Goal: Information Seeking & Learning: Find contact information

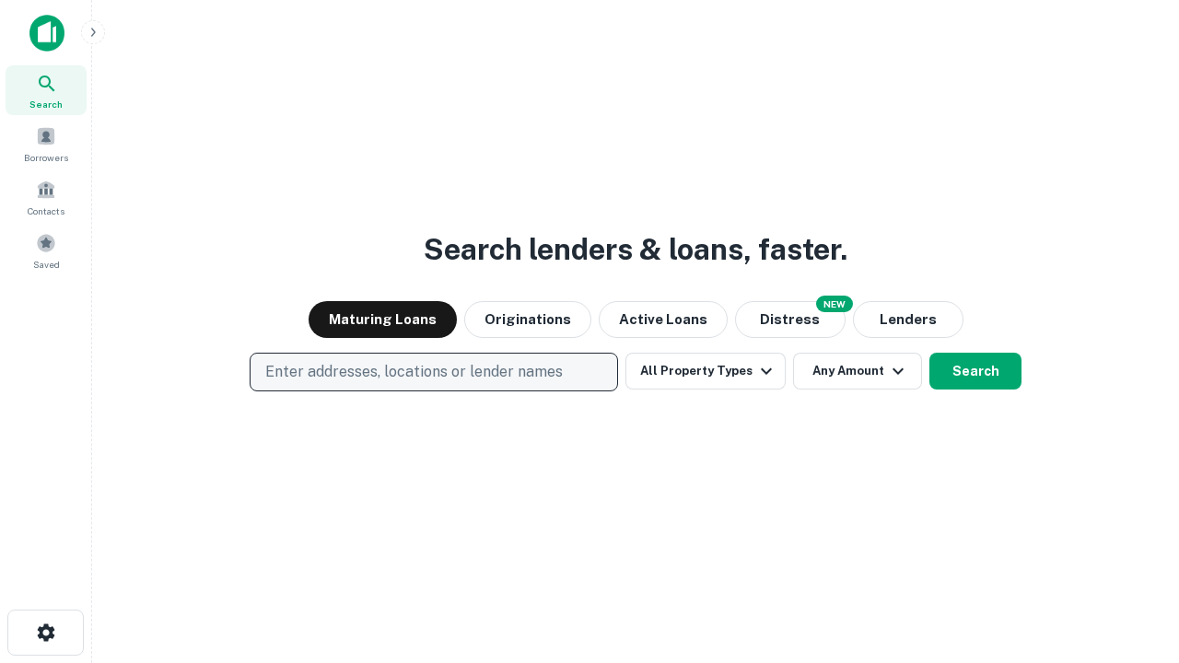
click at [433, 372] on p "Enter addresses, locations or lender names" at bounding box center [413, 372] width 297 height 22
type input "**********"
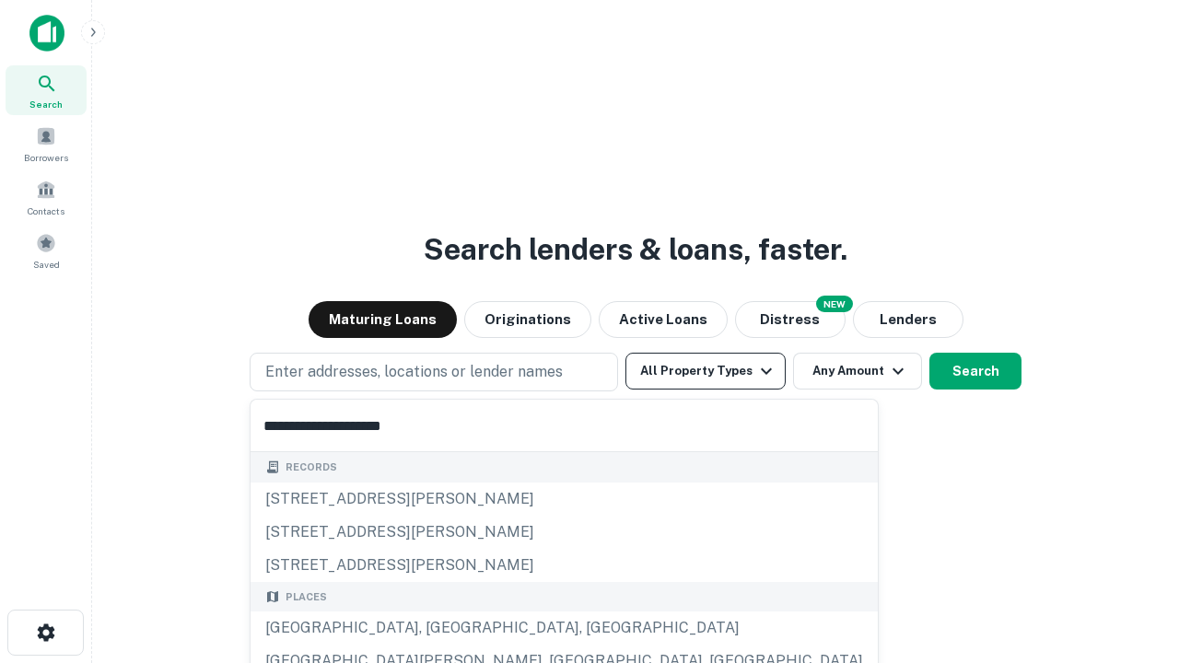
click at [440, 628] on div "[GEOGRAPHIC_DATA], [GEOGRAPHIC_DATA], [GEOGRAPHIC_DATA]" at bounding box center [564, 628] width 627 height 33
click at [705, 371] on button "All Property Types" at bounding box center [705, 371] width 160 height 37
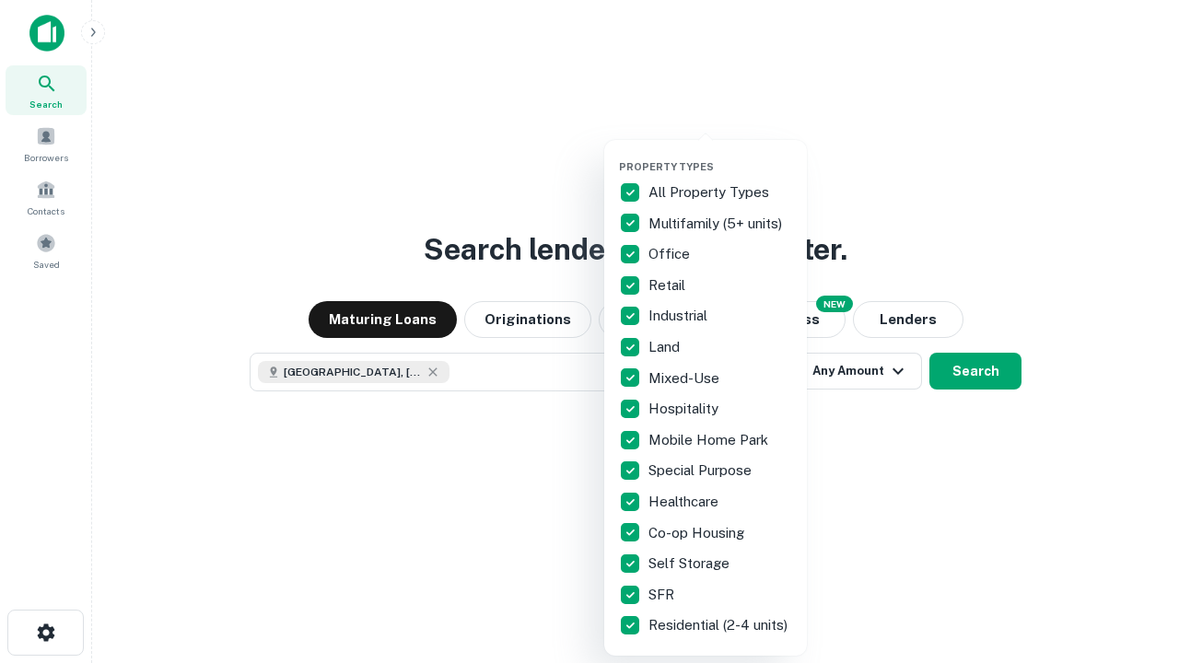
click at [720, 155] on button "button" at bounding box center [720, 155] width 203 height 1
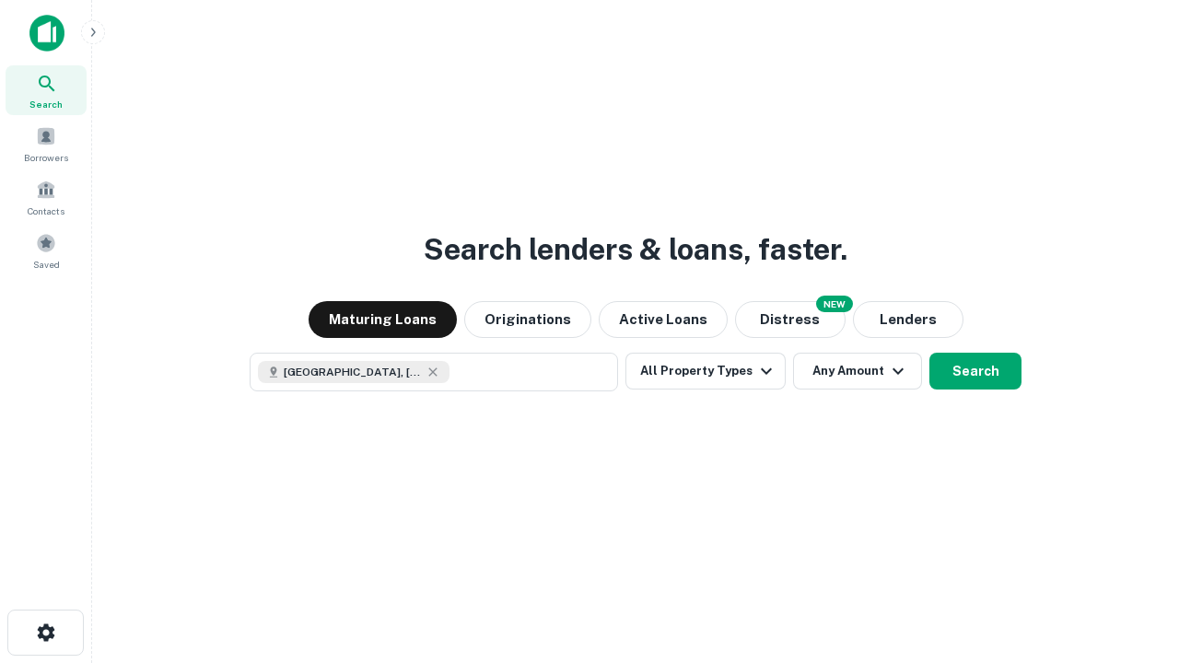
scroll to position [29, 0]
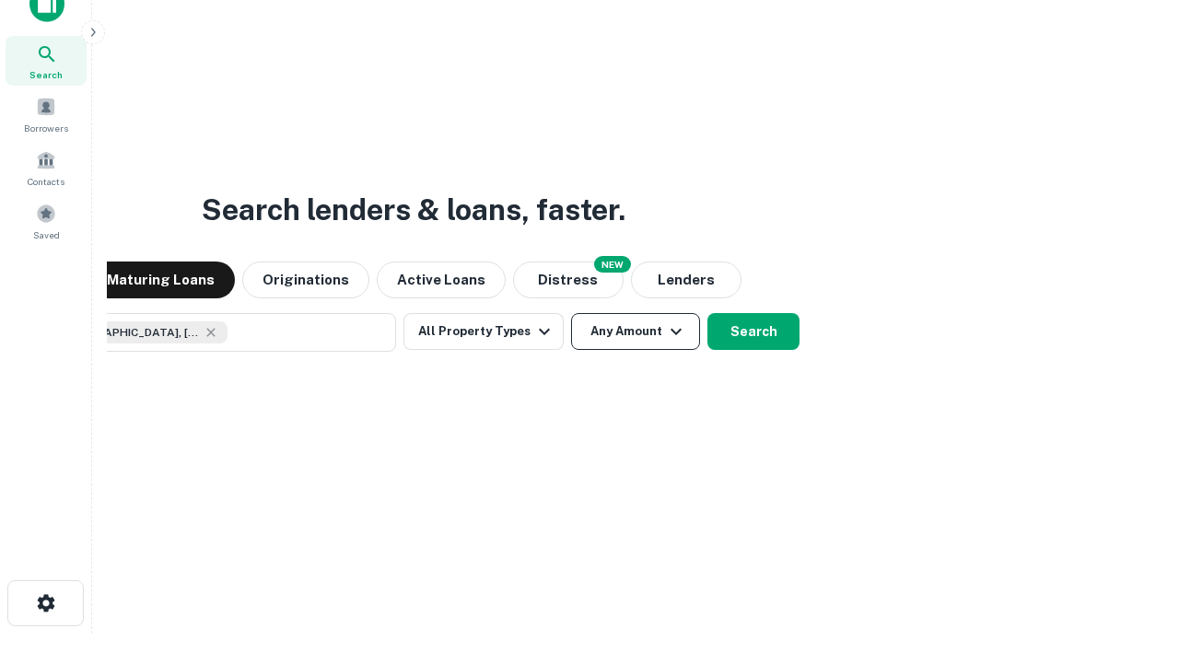
click at [571, 313] on button "Any Amount" at bounding box center [635, 331] width 129 height 37
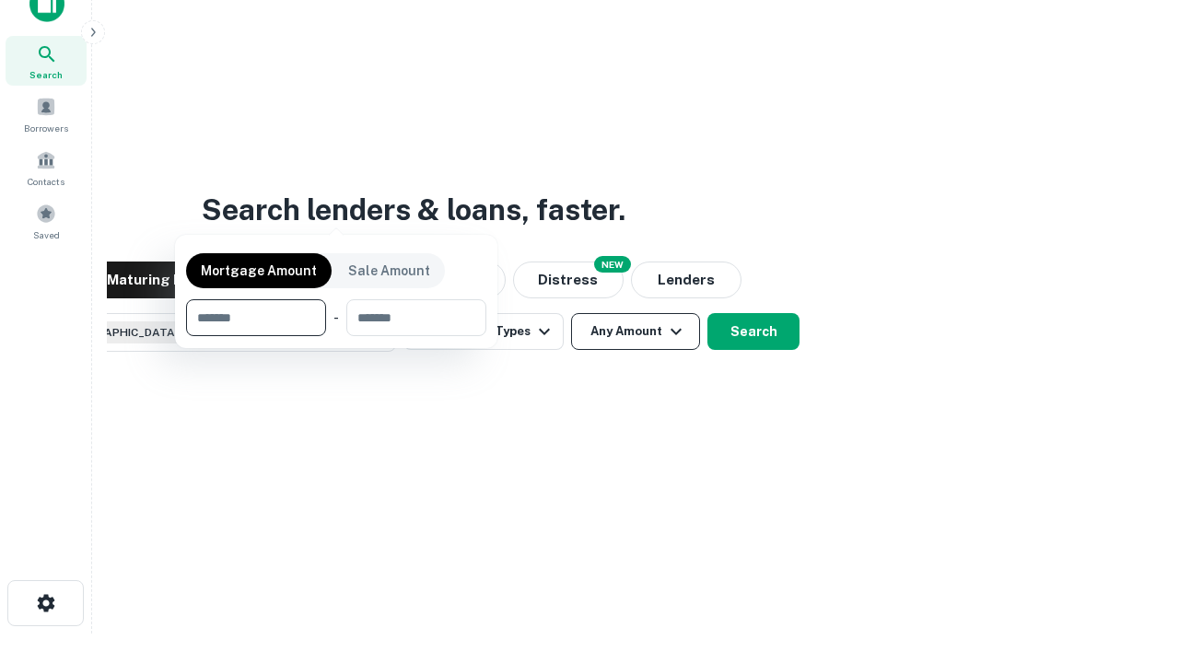
scroll to position [133, 521]
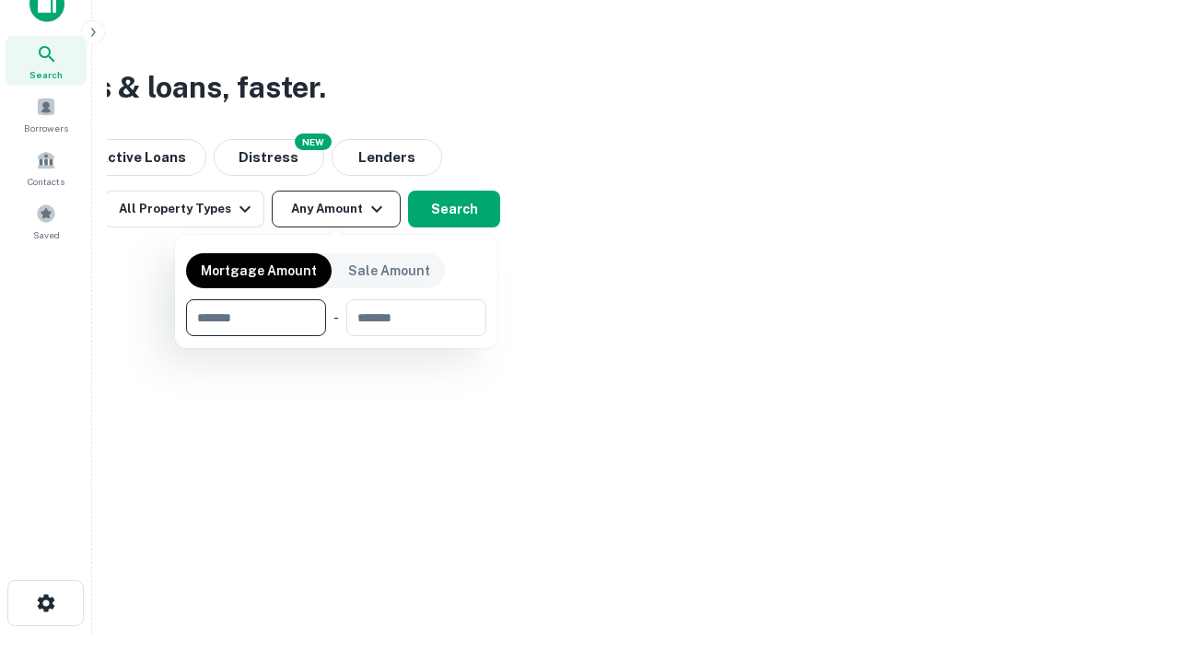
type input "*******"
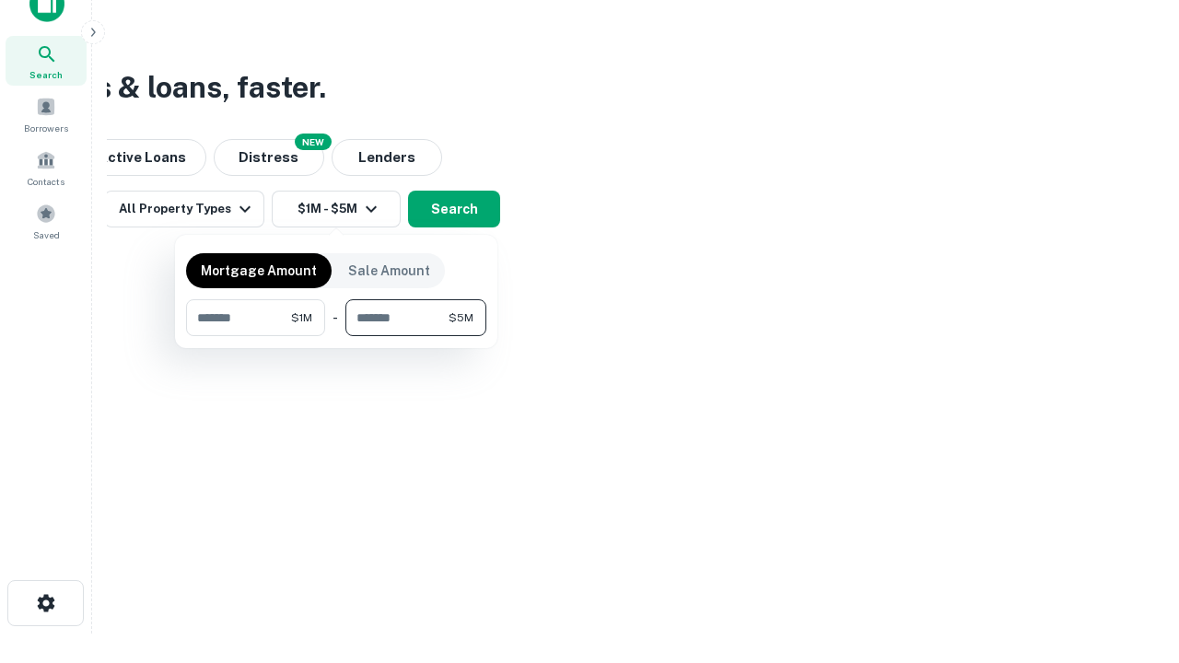
type input "*******"
click at [336, 336] on button "button" at bounding box center [336, 336] width 300 height 1
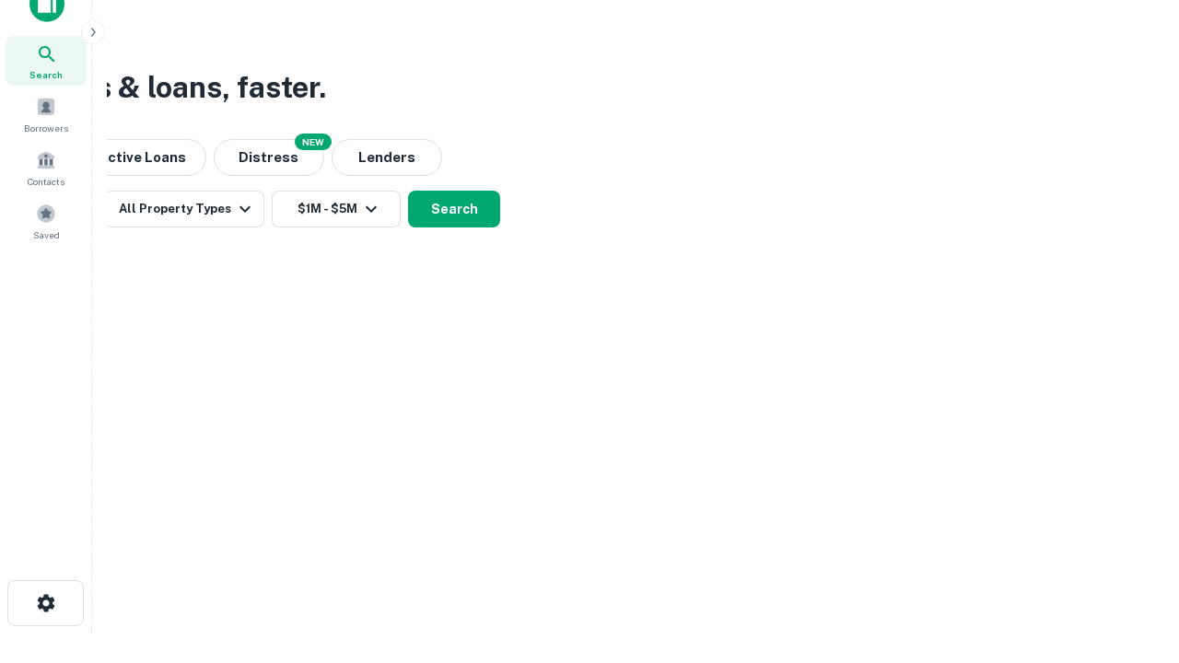
scroll to position [29, 0]
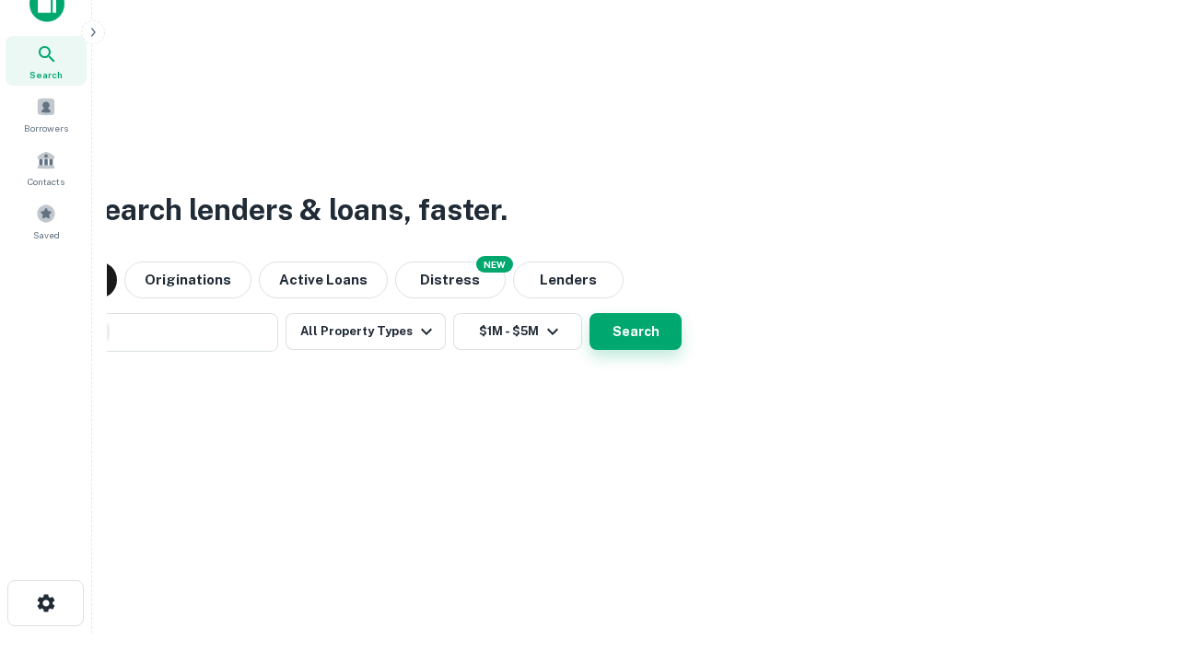
click at [589, 313] on button "Search" at bounding box center [635, 331] width 92 height 37
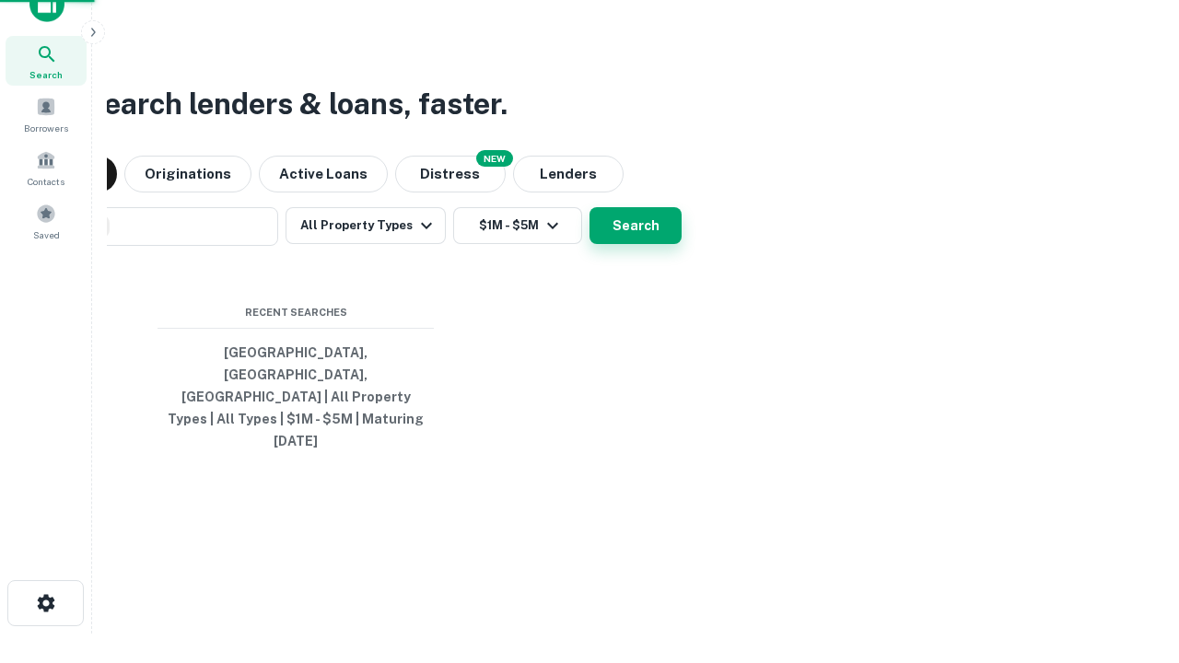
scroll to position [49, 521]
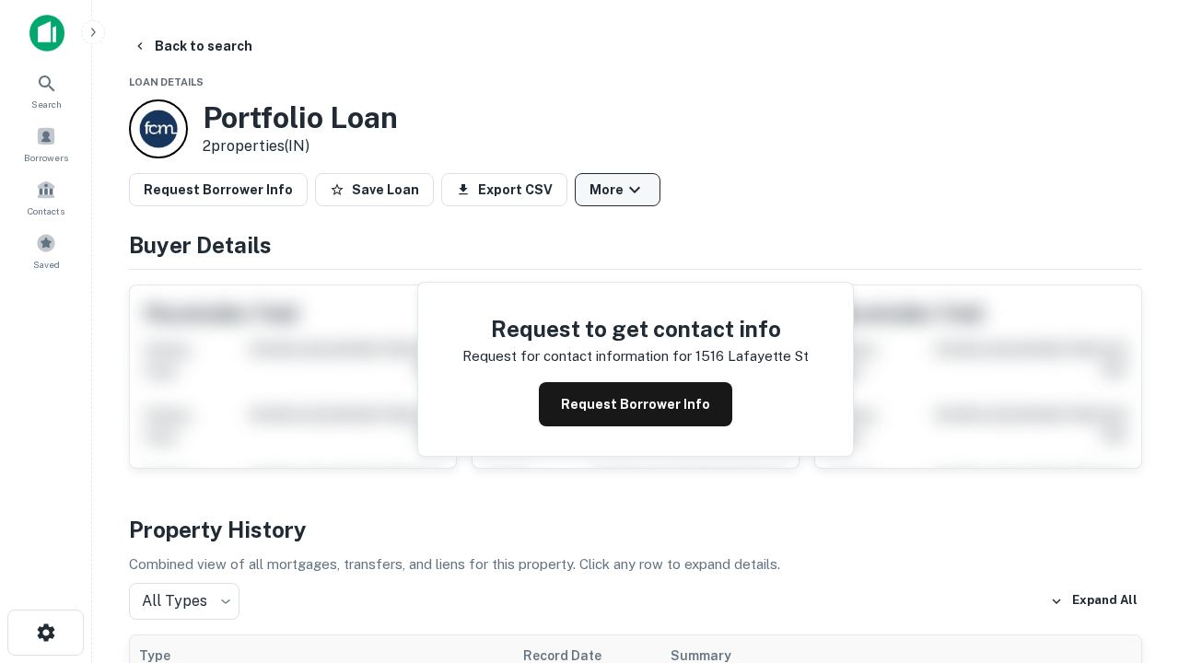
click at [617, 190] on button "More" at bounding box center [618, 189] width 86 height 33
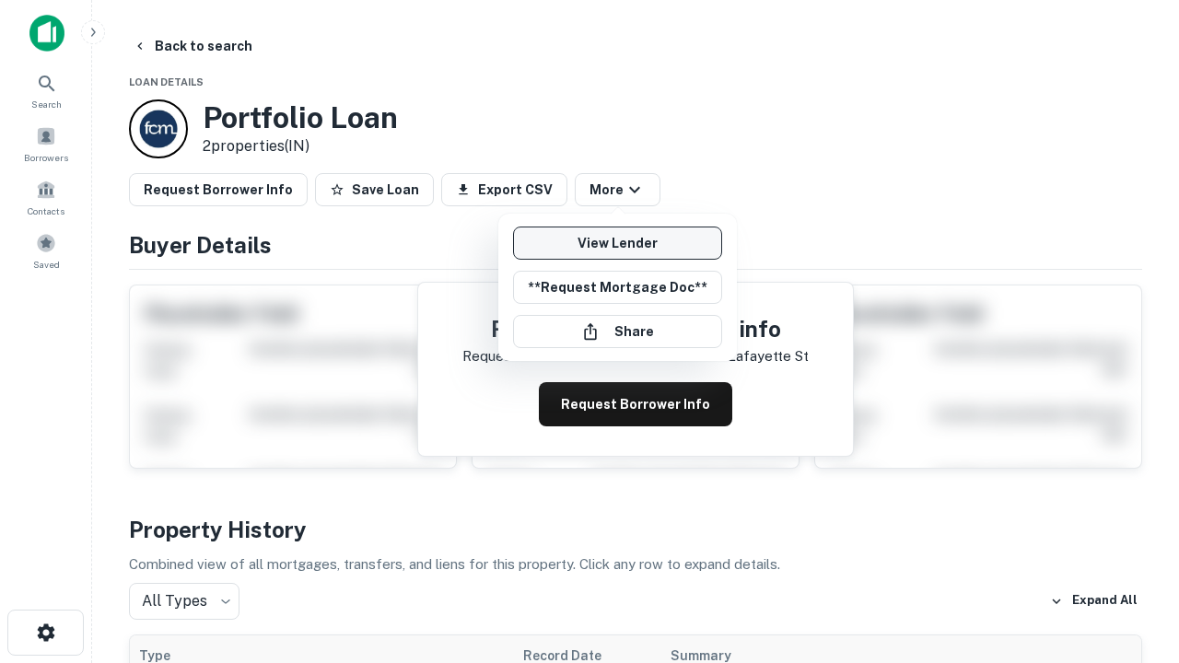
click at [617, 243] on link "View Lender" at bounding box center [617, 243] width 209 height 33
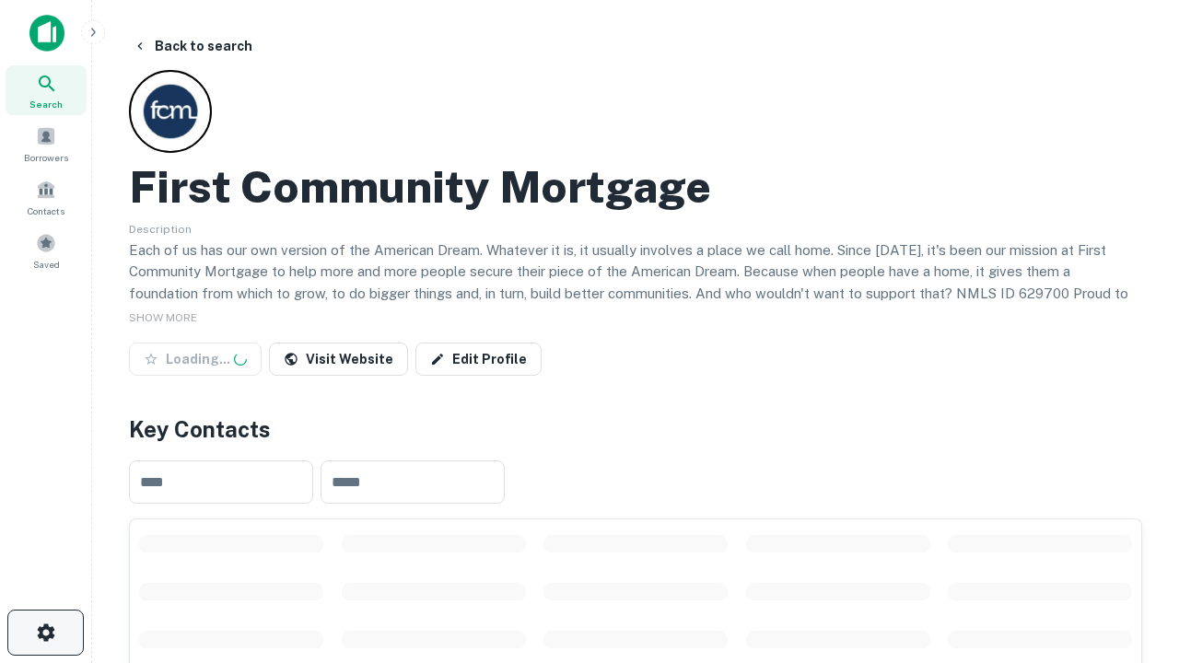
click at [45, 633] on icon "button" at bounding box center [46, 633] width 22 height 22
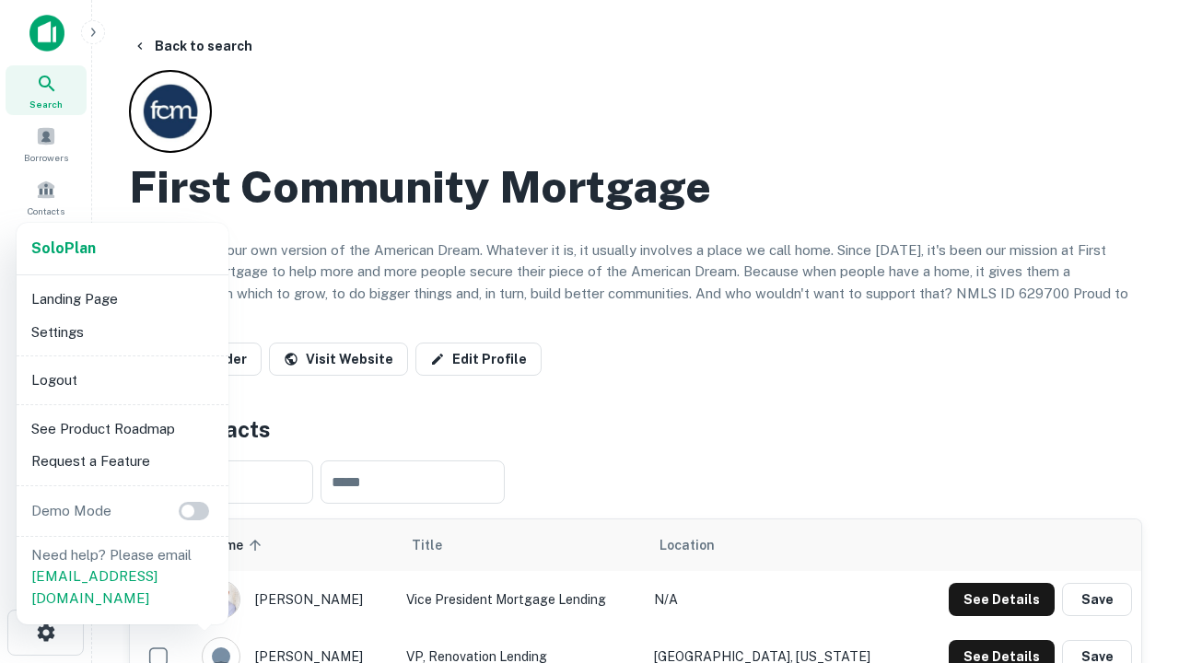
click at [122, 379] on li "Logout" at bounding box center [122, 380] width 197 height 33
